Goal: Task Accomplishment & Management: Use online tool/utility

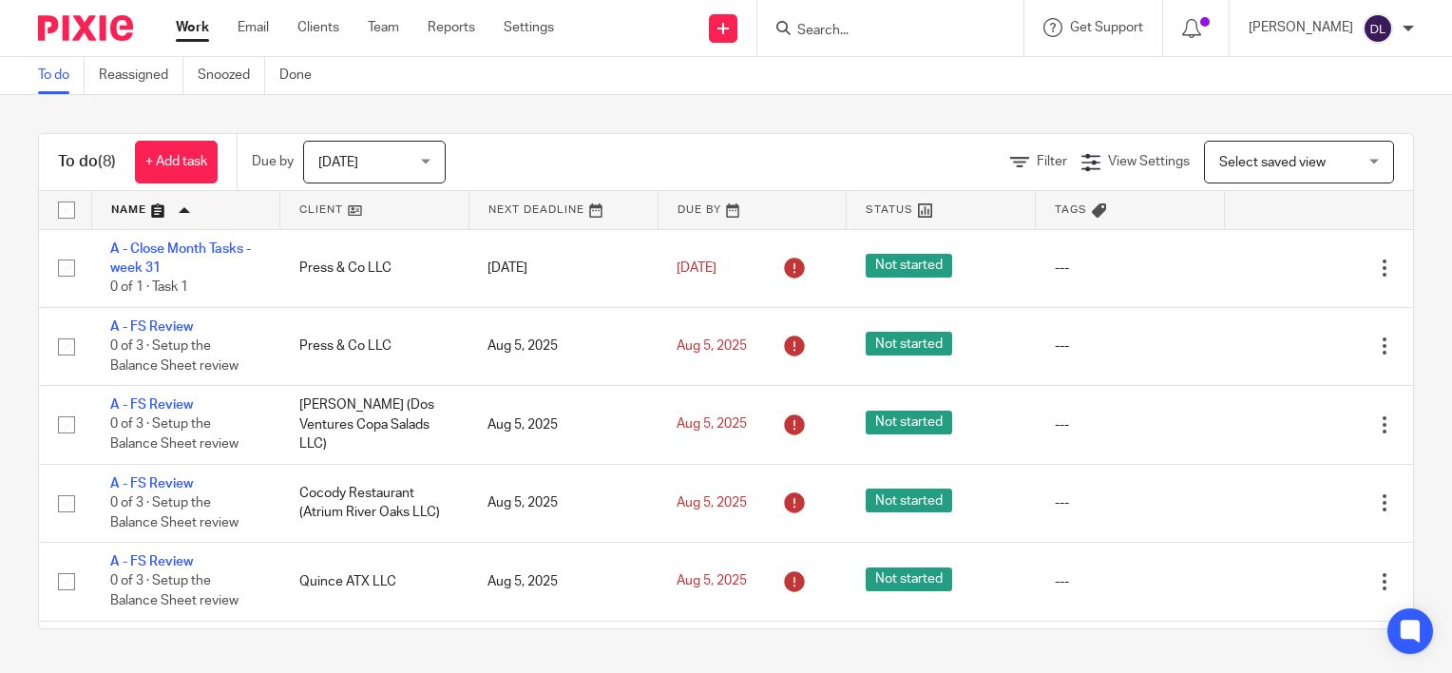
click at [142, 211] on link at bounding box center [186, 210] width 188 height 38
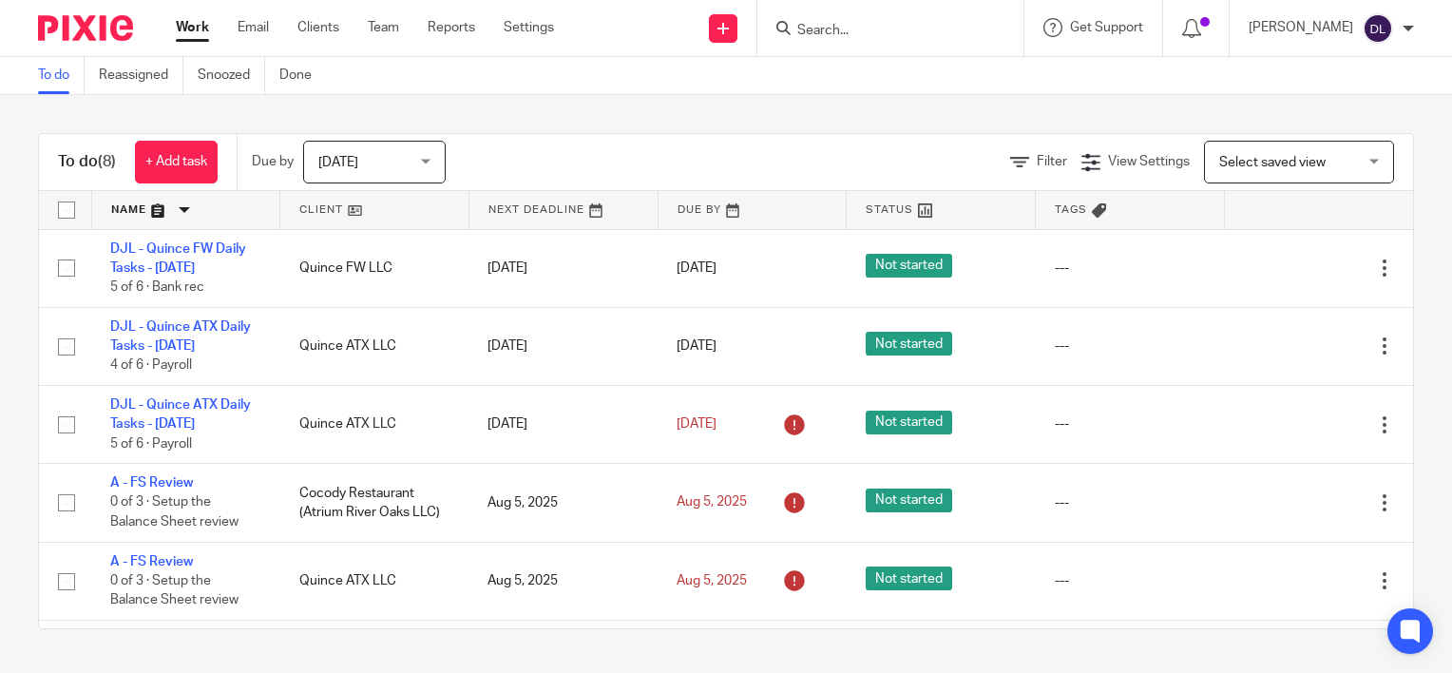
click at [114, 203] on link at bounding box center [186, 210] width 188 height 38
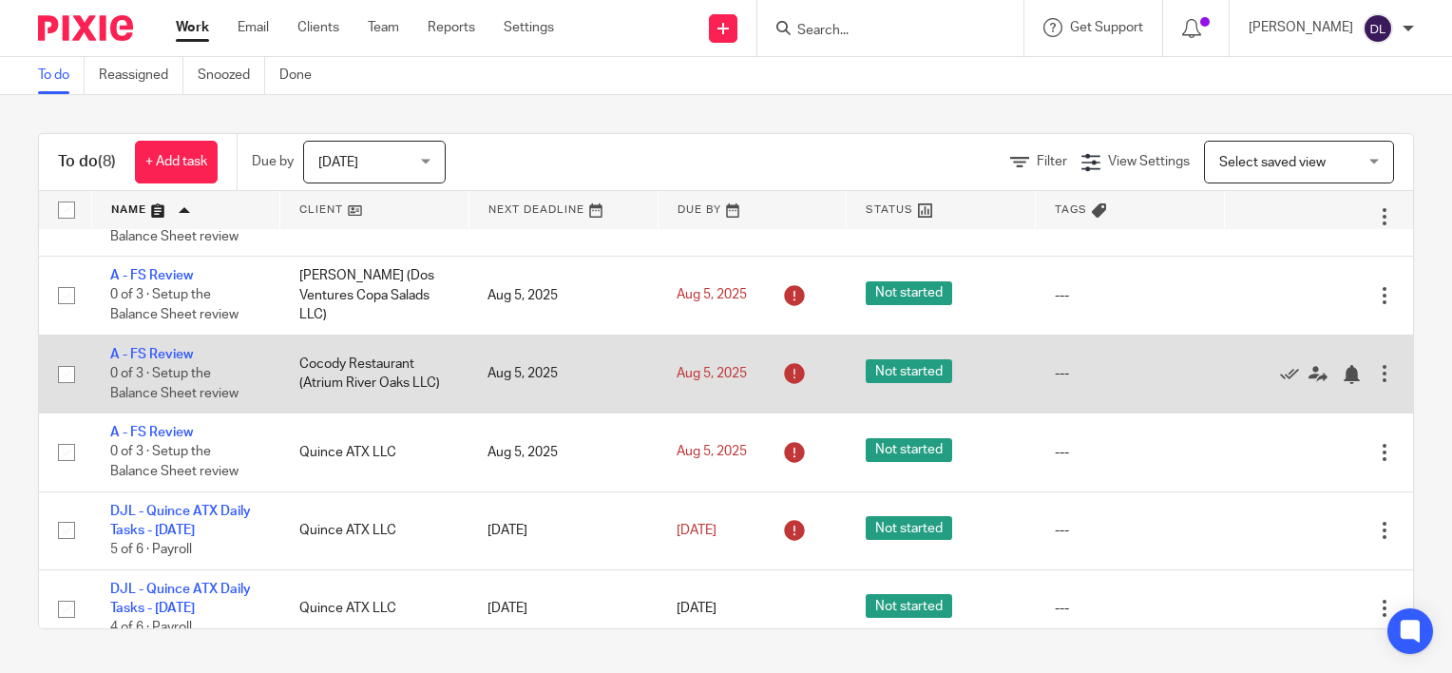
scroll to position [229, 0]
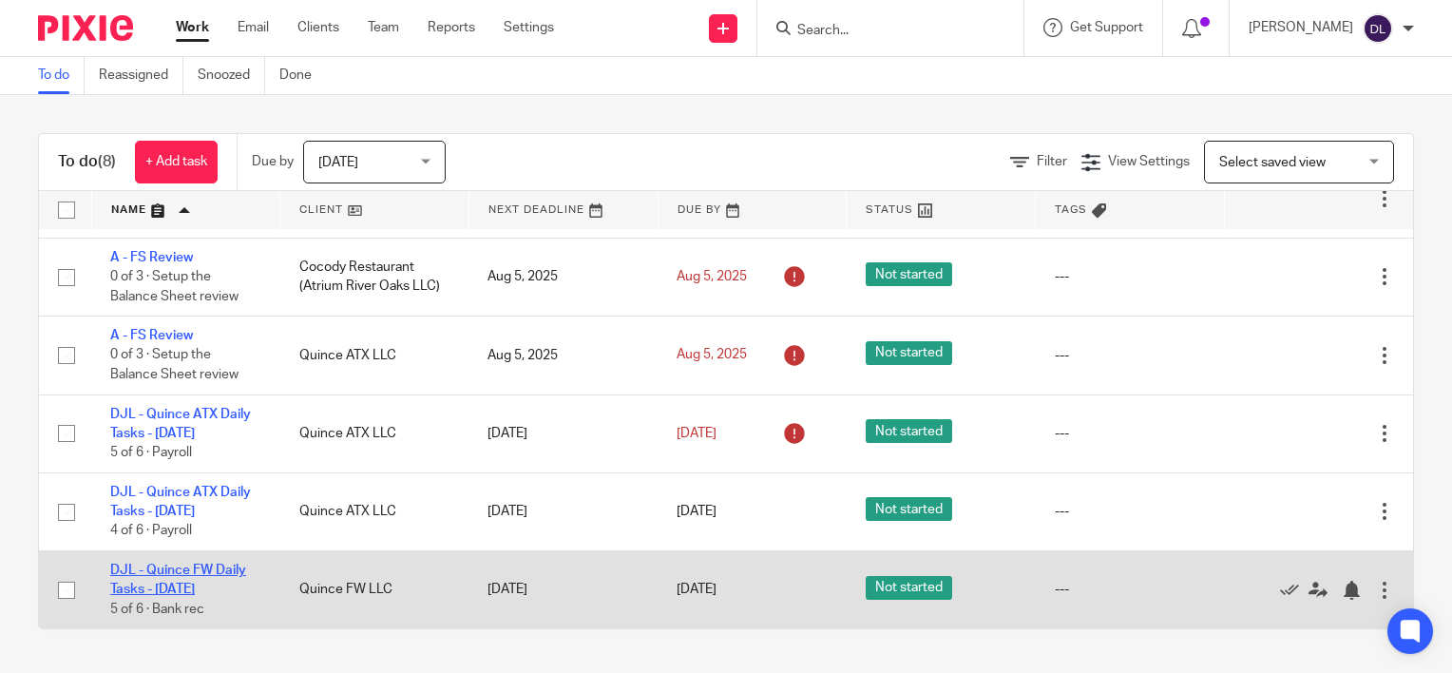
click at [182, 584] on link "DJL - Quince FW Daily Tasks - [DATE]" at bounding box center [178, 579] width 136 height 32
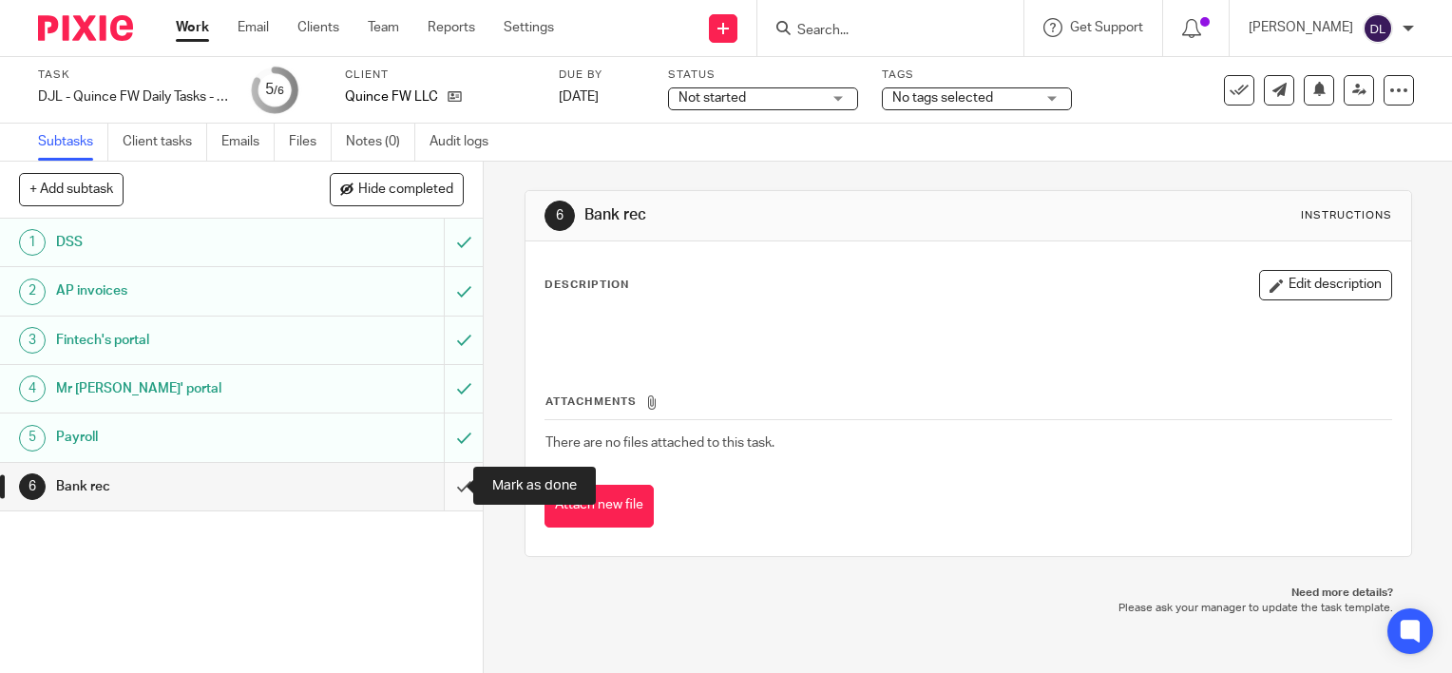
click at [446, 490] on input "submit" at bounding box center [241, 486] width 483 height 47
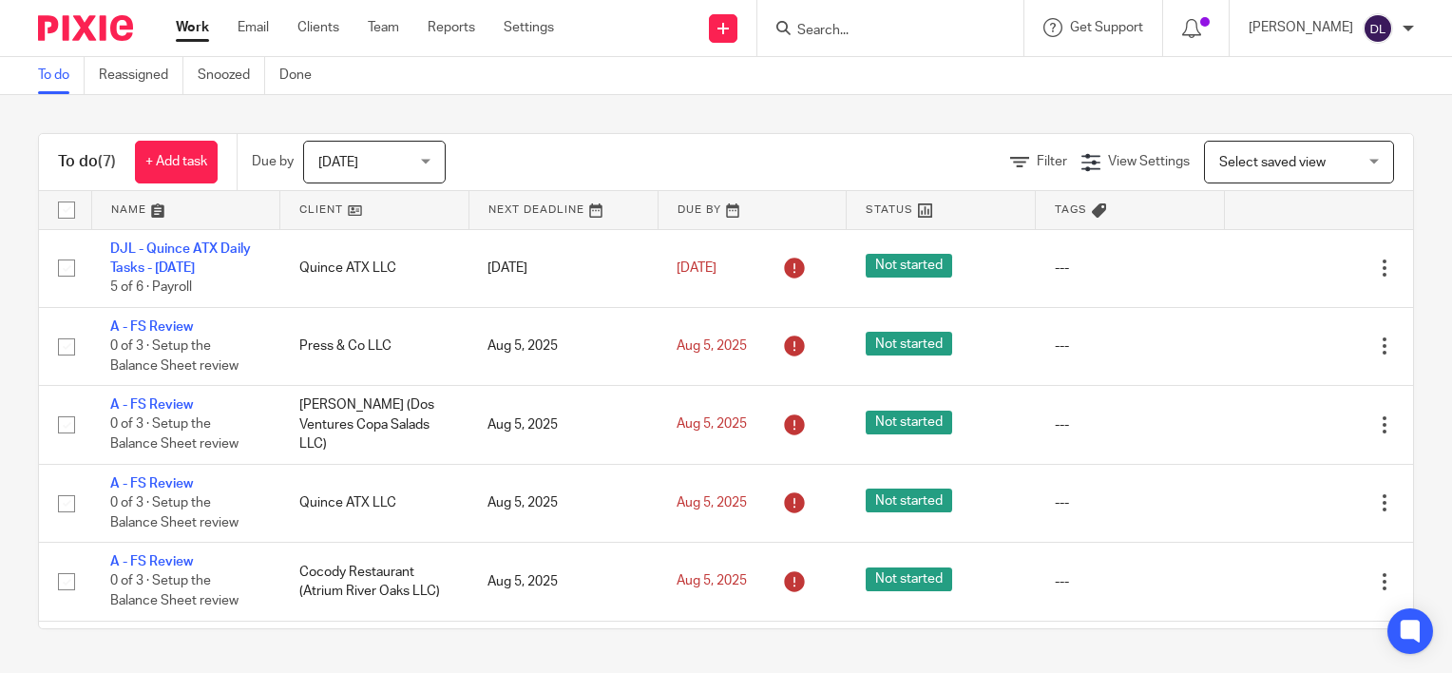
scroll to position [151, 0]
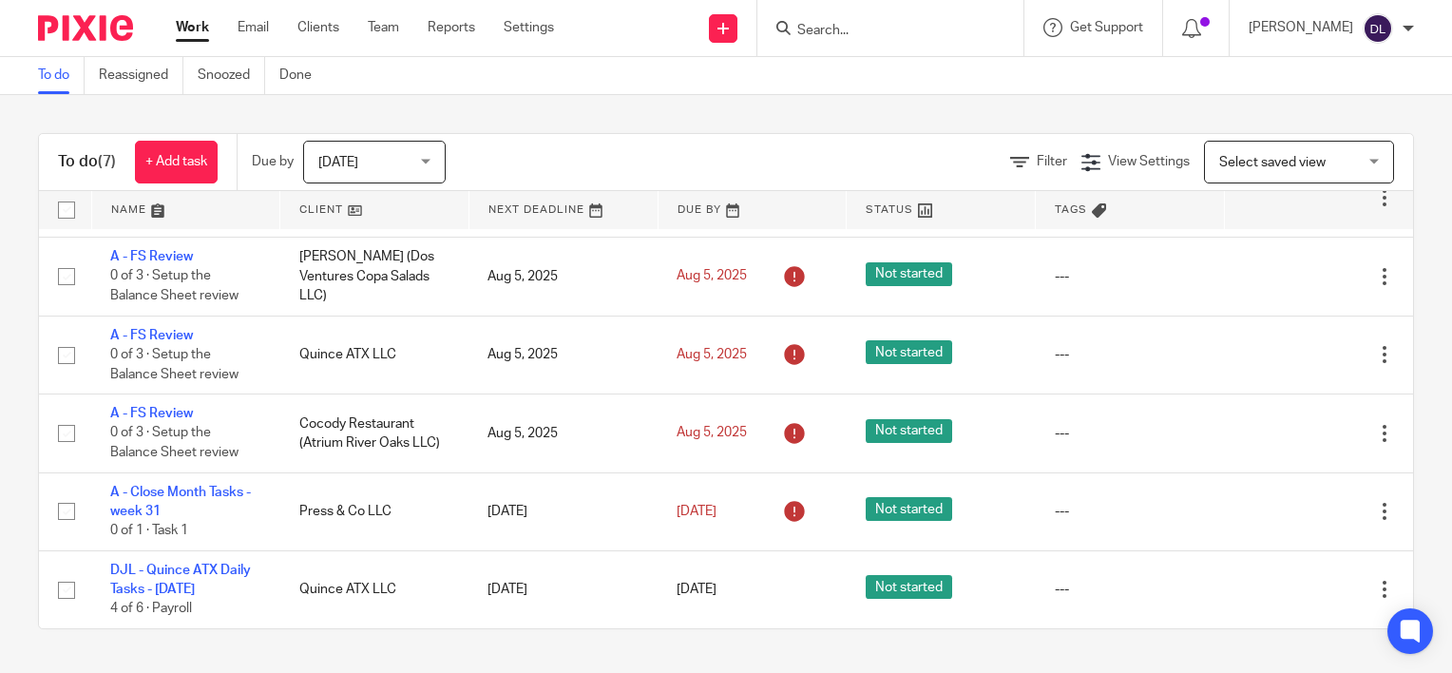
click at [137, 209] on link at bounding box center [186, 210] width 188 height 38
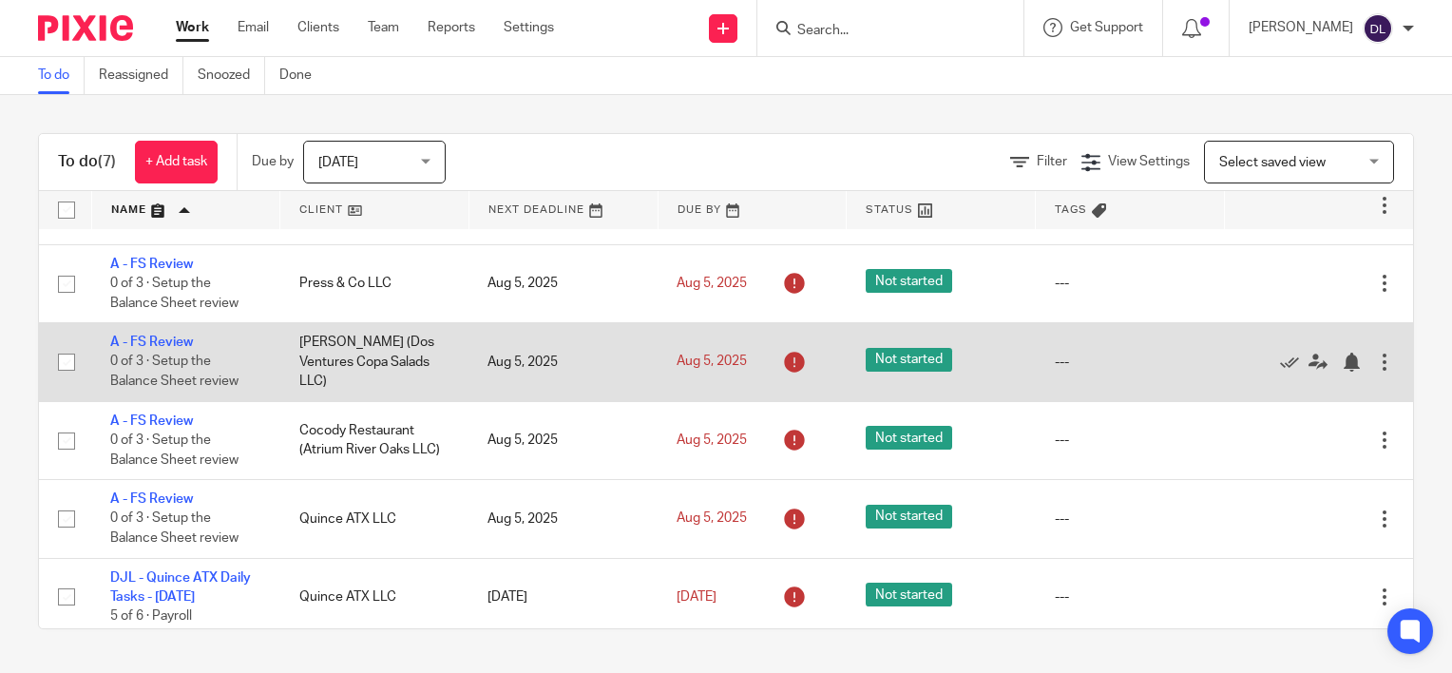
scroll to position [151, 0]
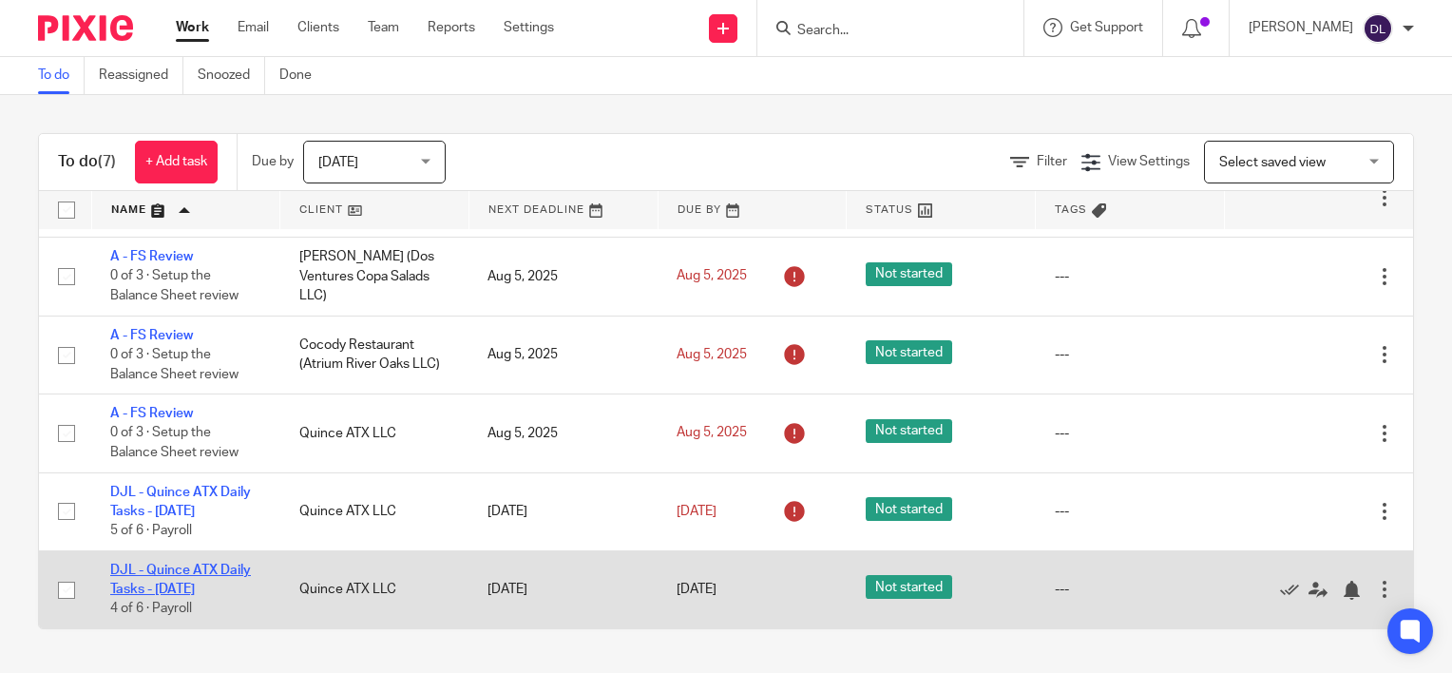
click at [162, 583] on link "DJL - Quince ATX Daily Tasks - [DATE]" at bounding box center [180, 579] width 141 height 32
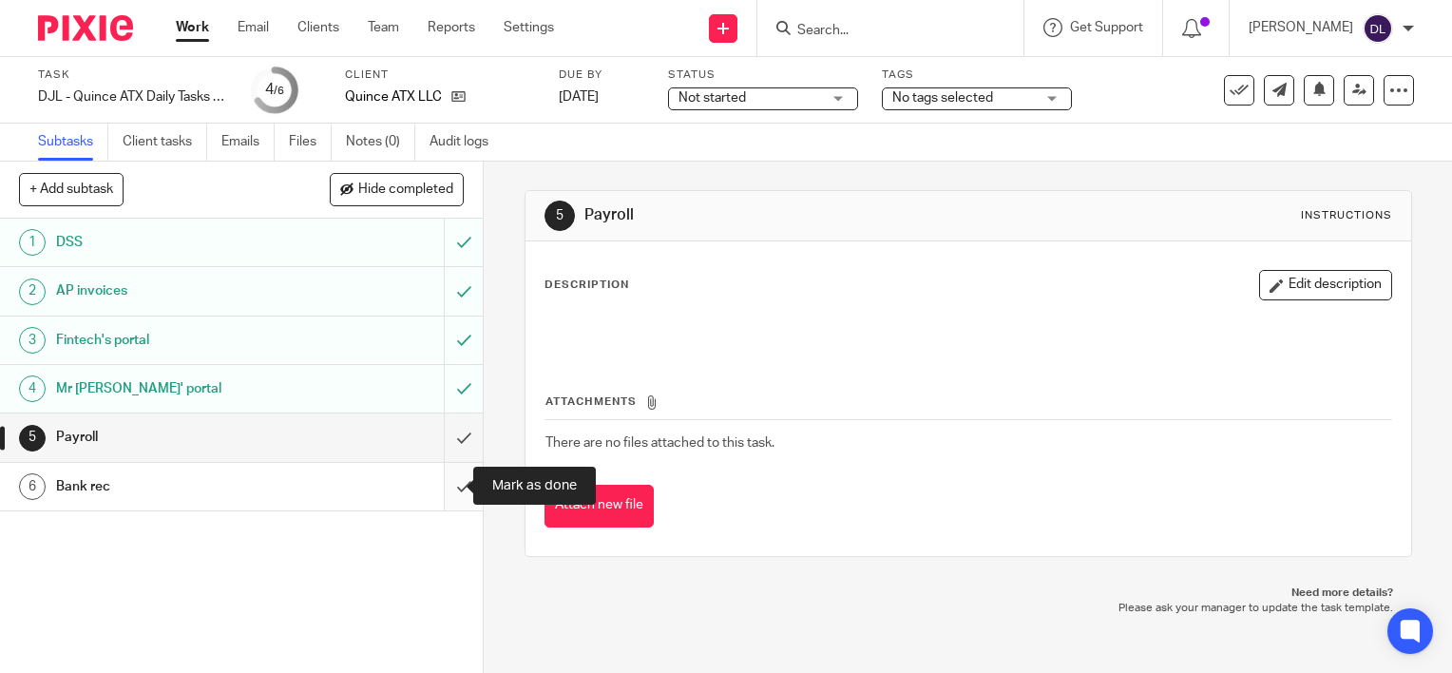
click at [450, 495] on input "submit" at bounding box center [241, 486] width 483 height 47
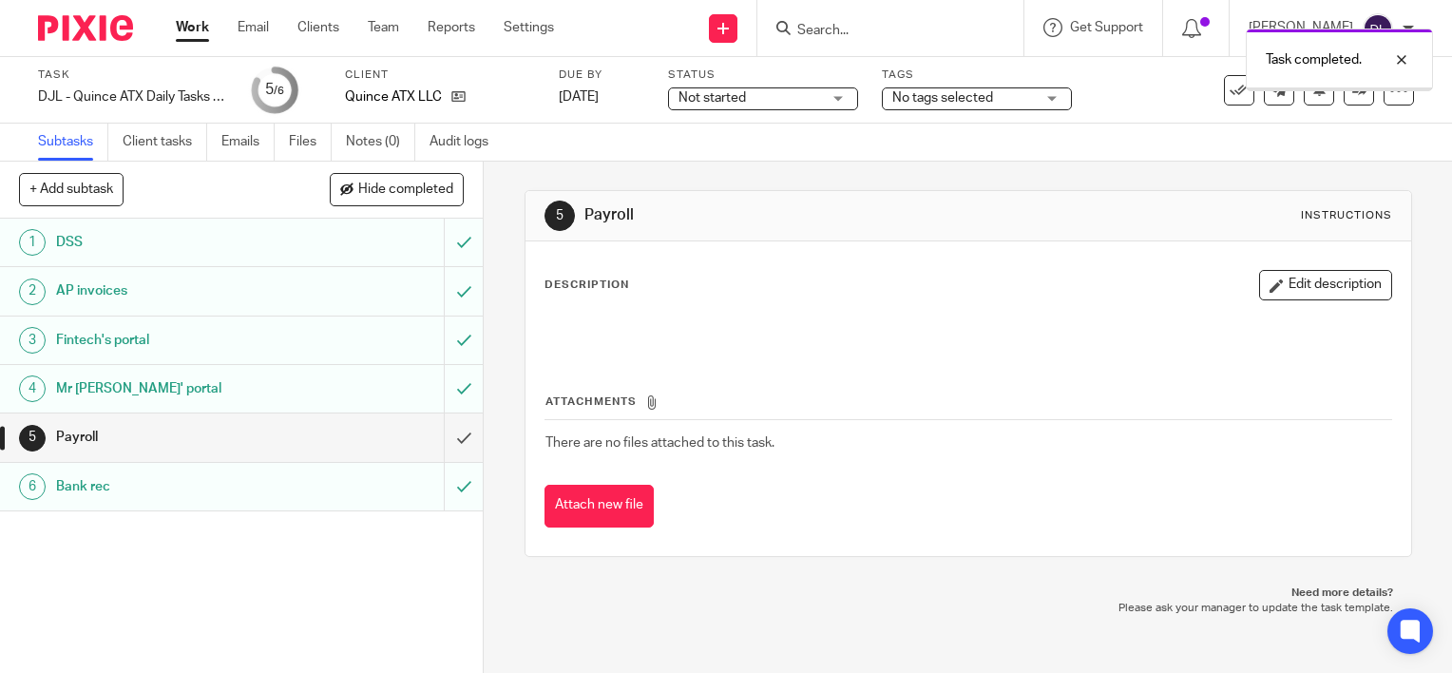
click at [190, 42] on div "Work Email Clients Team Reports Settings Work Email Clients Team Reports Settin…" at bounding box center [370, 28] width 426 height 56
click at [193, 37] on link "Work" at bounding box center [192, 27] width 33 height 19
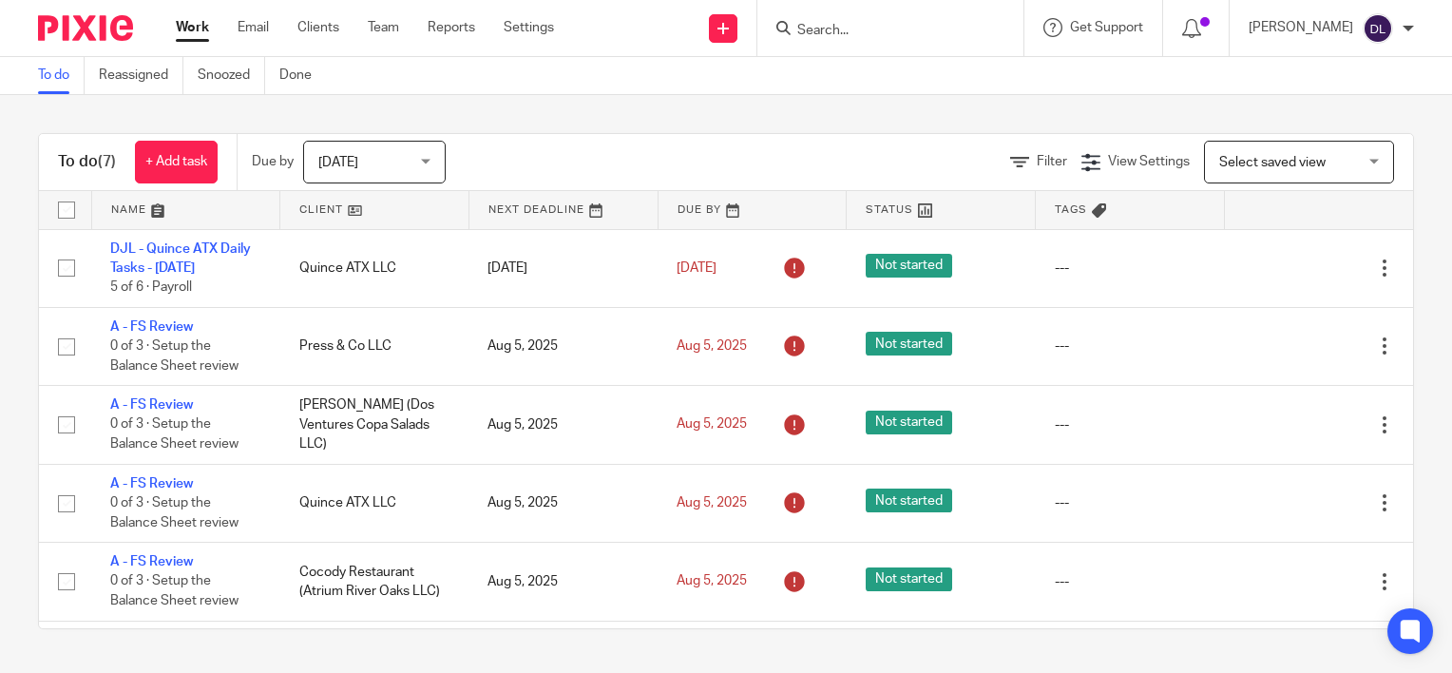
click at [127, 211] on link at bounding box center [186, 210] width 188 height 38
